Goal: Task Accomplishment & Management: Manage account settings

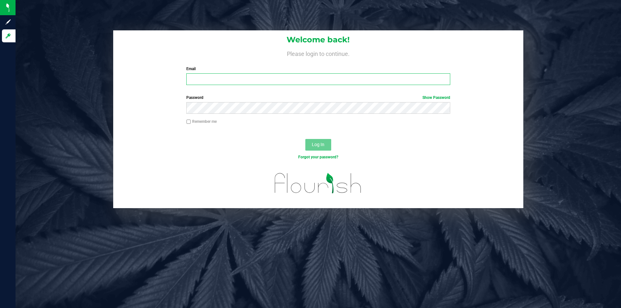
click at [241, 81] on input "Email" at bounding box center [318, 79] width 264 height 12
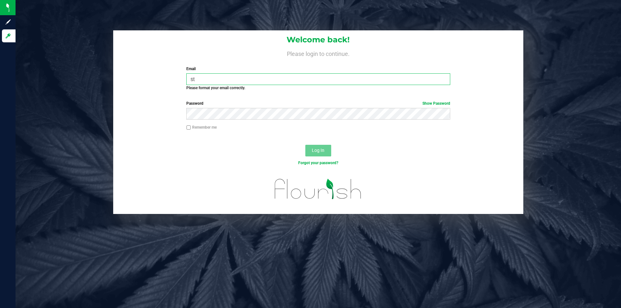
type input "[PERSON_NAME][EMAIL_ADDRESS][PERSON_NAME][DOMAIN_NAME]"
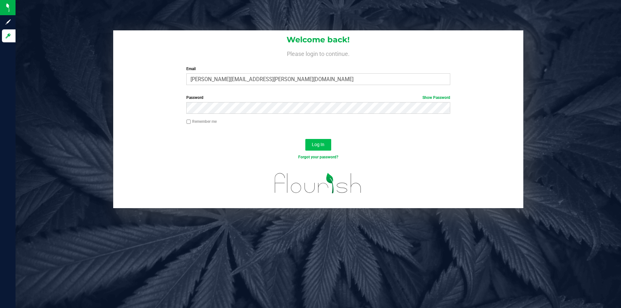
click at [317, 146] on span "Log In" at bounding box center [318, 144] width 13 height 5
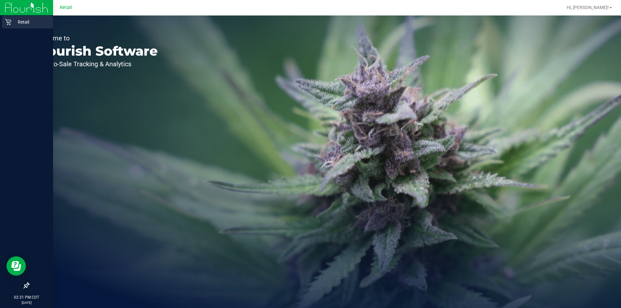
click at [7, 26] on div "Retail" at bounding box center [27, 22] width 51 height 13
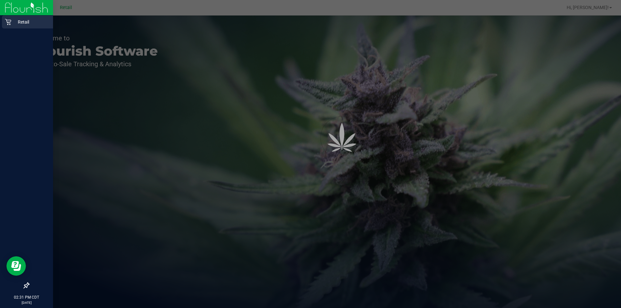
click at [22, 27] on div "Retail" at bounding box center [27, 22] width 51 height 13
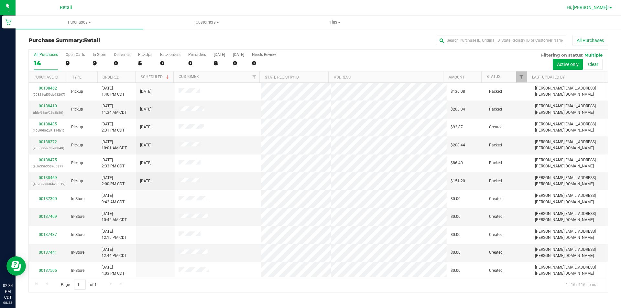
click at [604, 4] on link "Hi, [PERSON_NAME]!" at bounding box center [589, 7] width 50 height 7
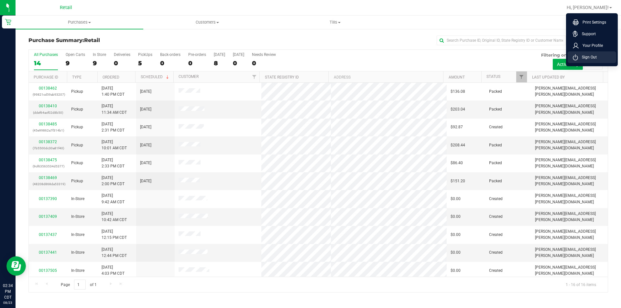
click at [591, 60] on span "Sign Out" at bounding box center [587, 57] width 19 height 6
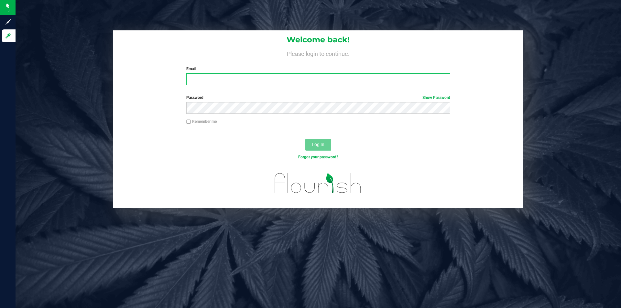
click at [241, 83] on input "Email" at bounding box center [318, 79] width 264 height 12
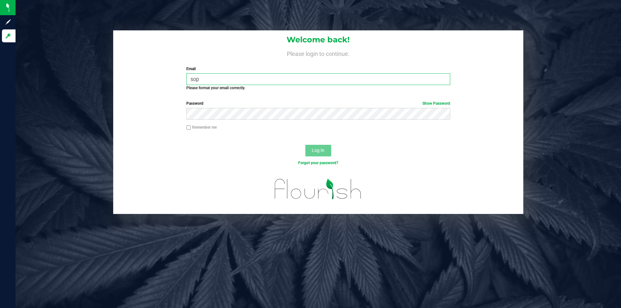
type input "[PERSON_NAME][EMAIL_ADDRESS][PERSON_NAME][DOMAIN_NAME]"
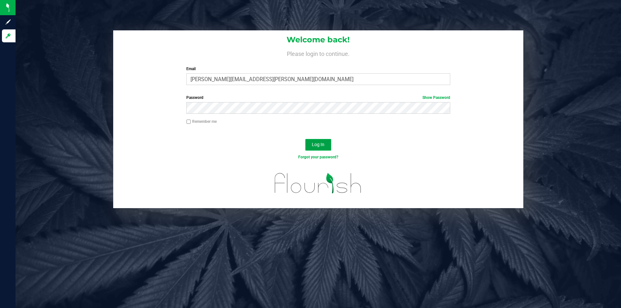
click at [321, 146] on span "Log In" at bounding box center [318, 144] width 13 height 5
